Goal: Information Seeking & Learning: Find specific fact

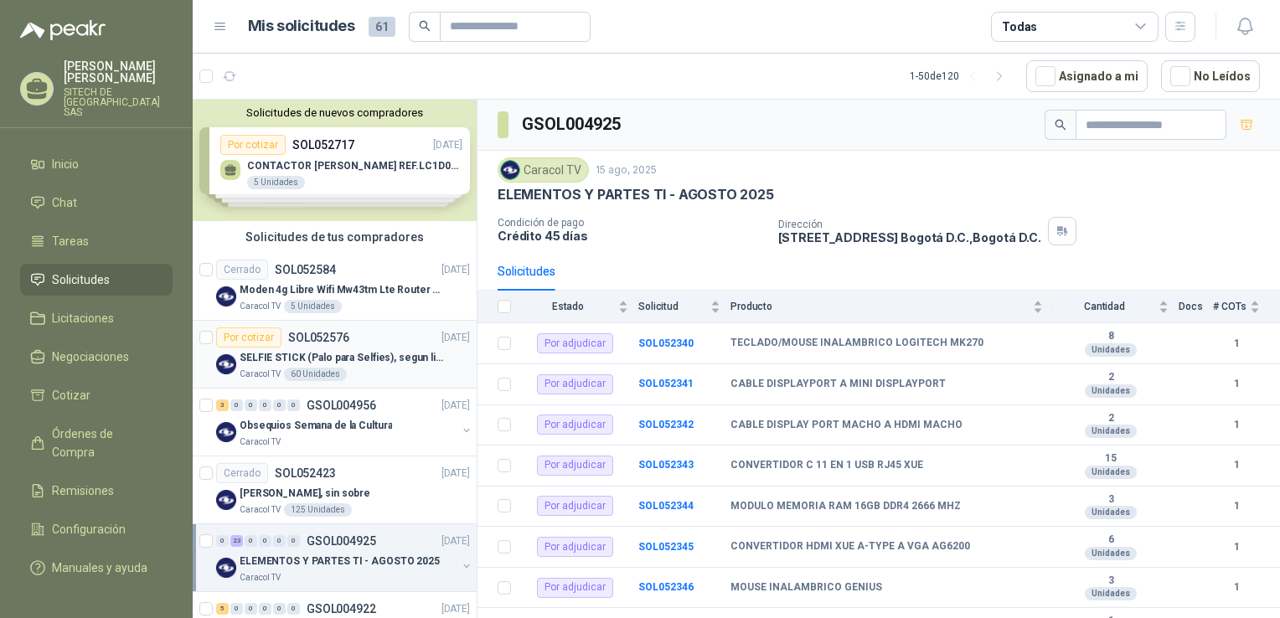
click at [340, 365] on div "SELFIE STICK (Palo para Selfies), segun link adjunto" at bounding box center [355, 358] width 230 height 20
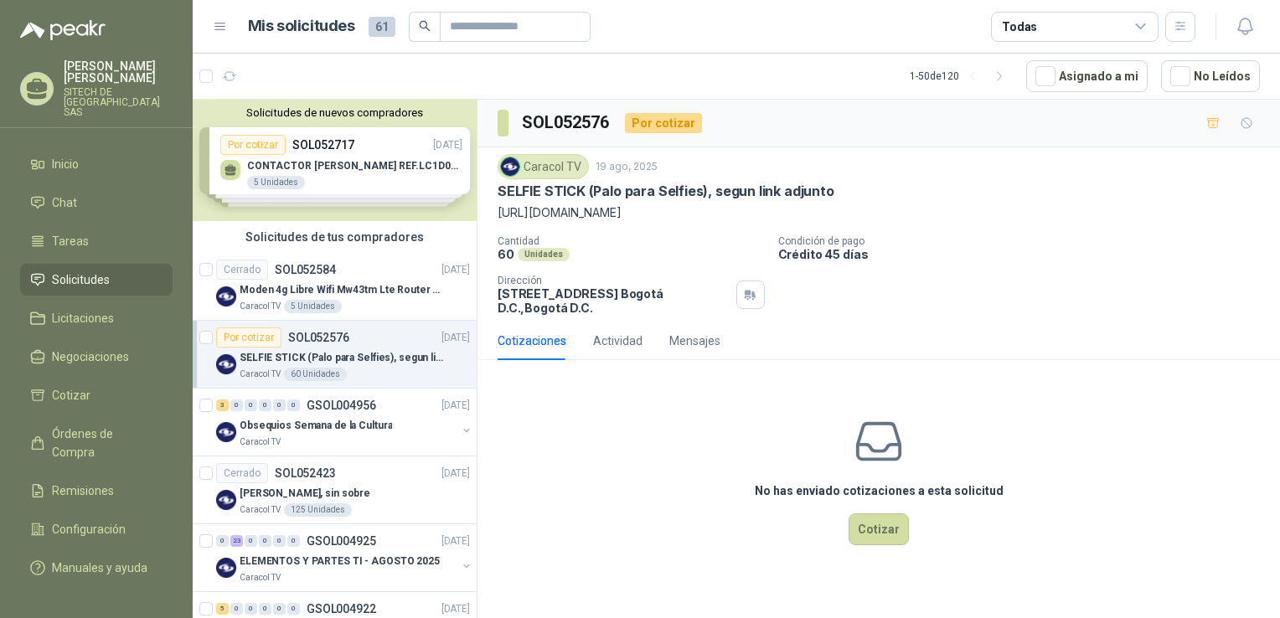
click at [538, 214] on p "https://www.facebook.com/share/r/16yJRQtP6v/" at bounding box center [878, 212] width 762 height 18
copy p "https://www.facebook.com/share/r/16yJRQtP6v/"
